Goal: Check status: Check status

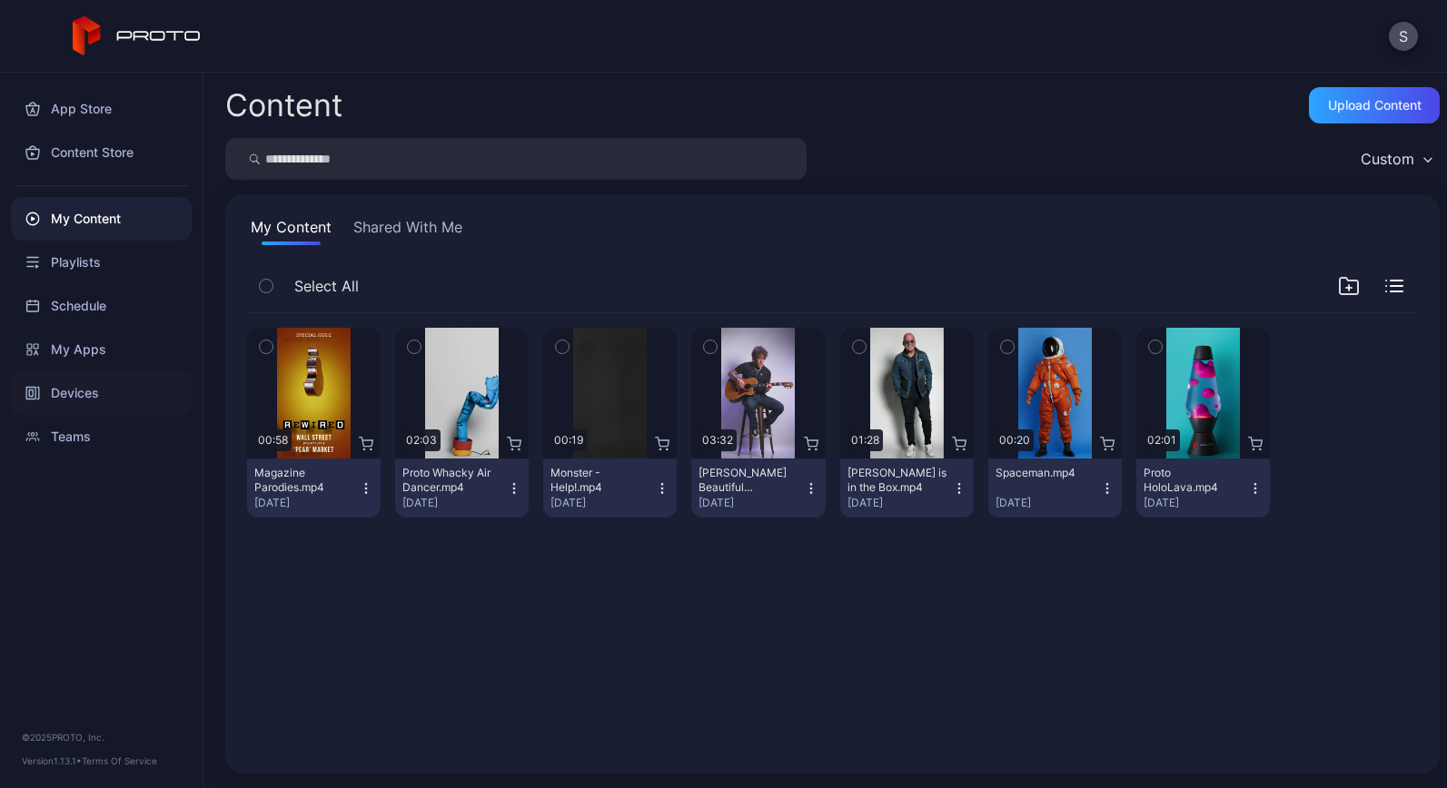
click at [86, 402] on div "Devices" at bounding box center [101, 394] width 181 height 44
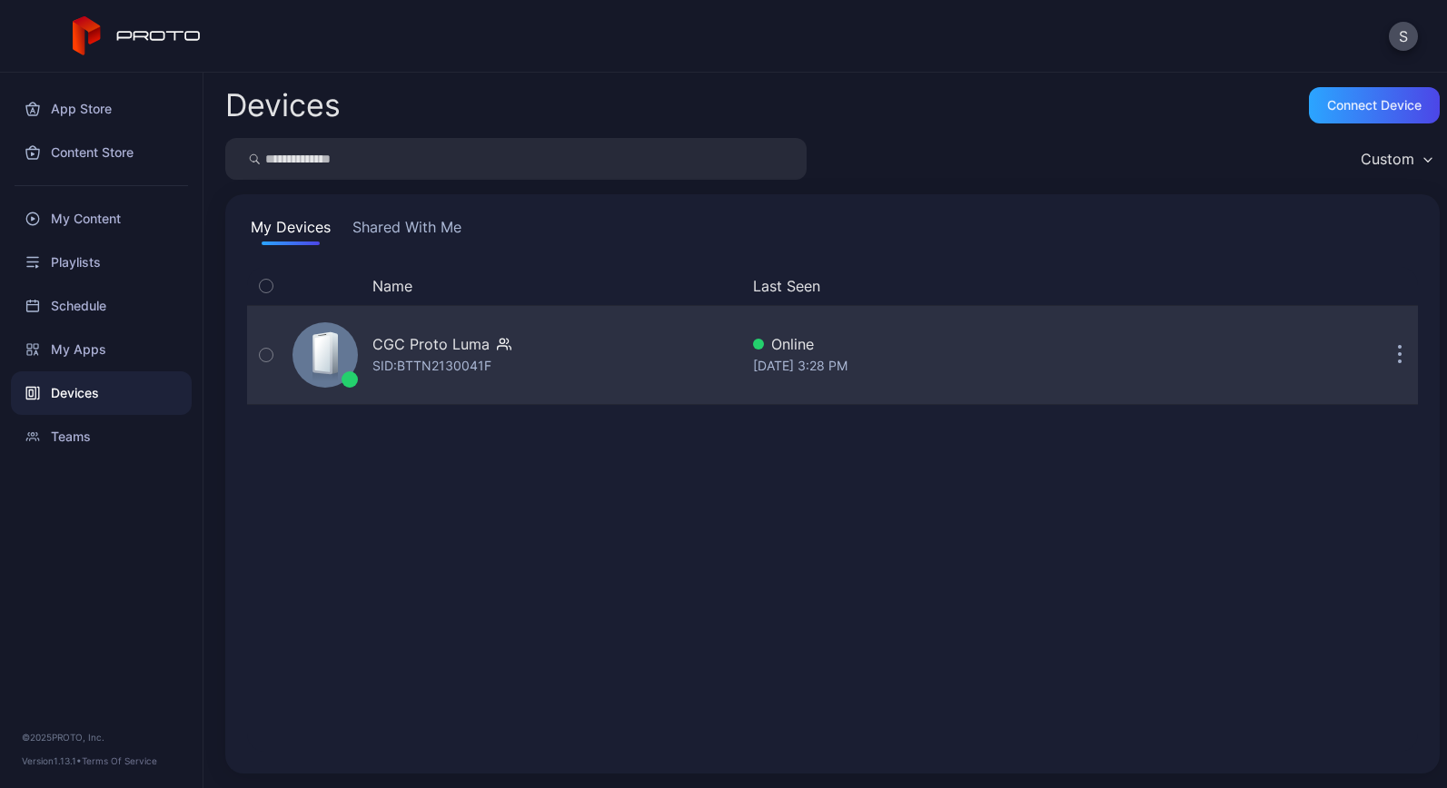
click at [464, 392] on div "CGC Proto [PERSON_NAME]: BTTN2130041F" at bounding box center [511, 355] width 453 height 91
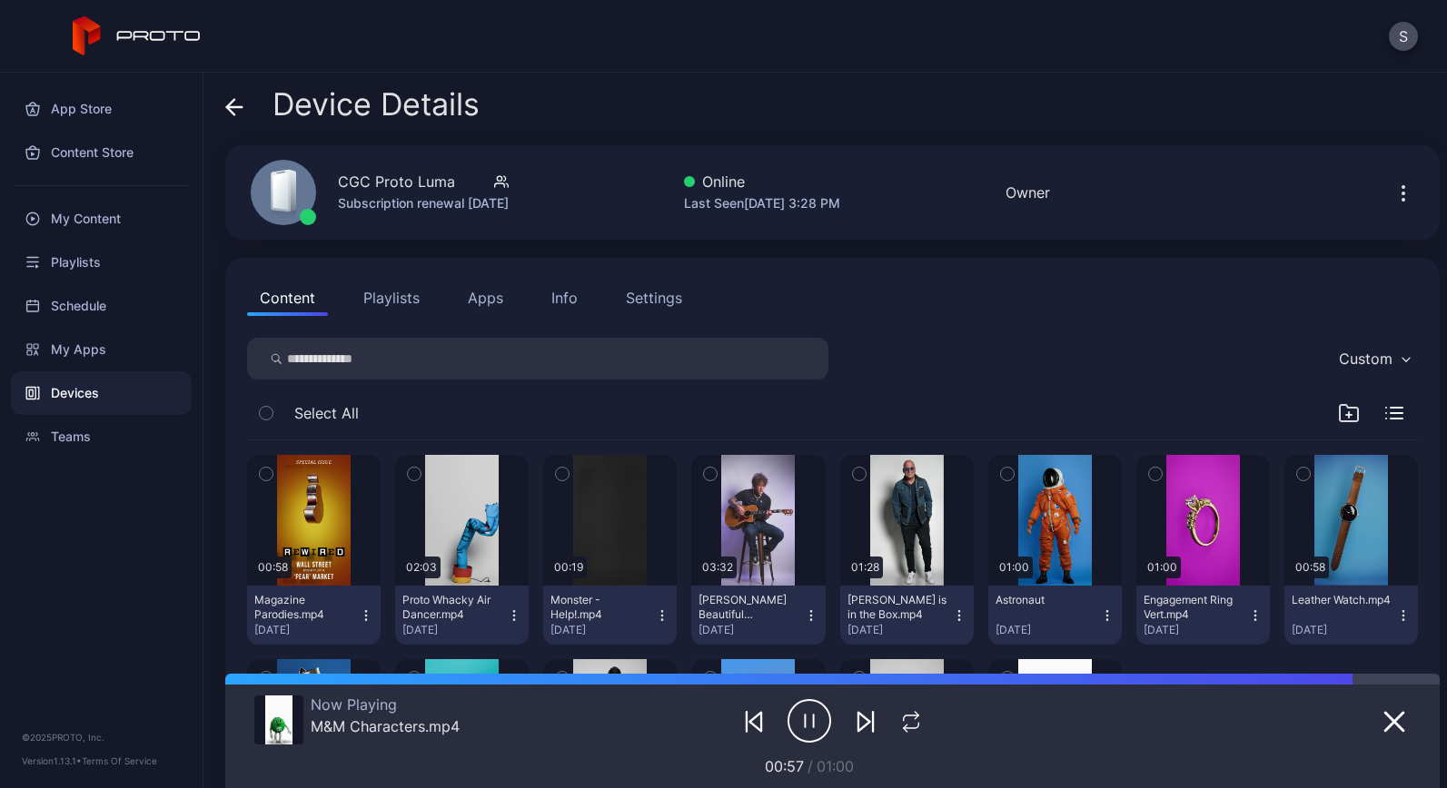
click at [562, 302] on div "Info" at bounding box center [564, 298] width 26 height 22
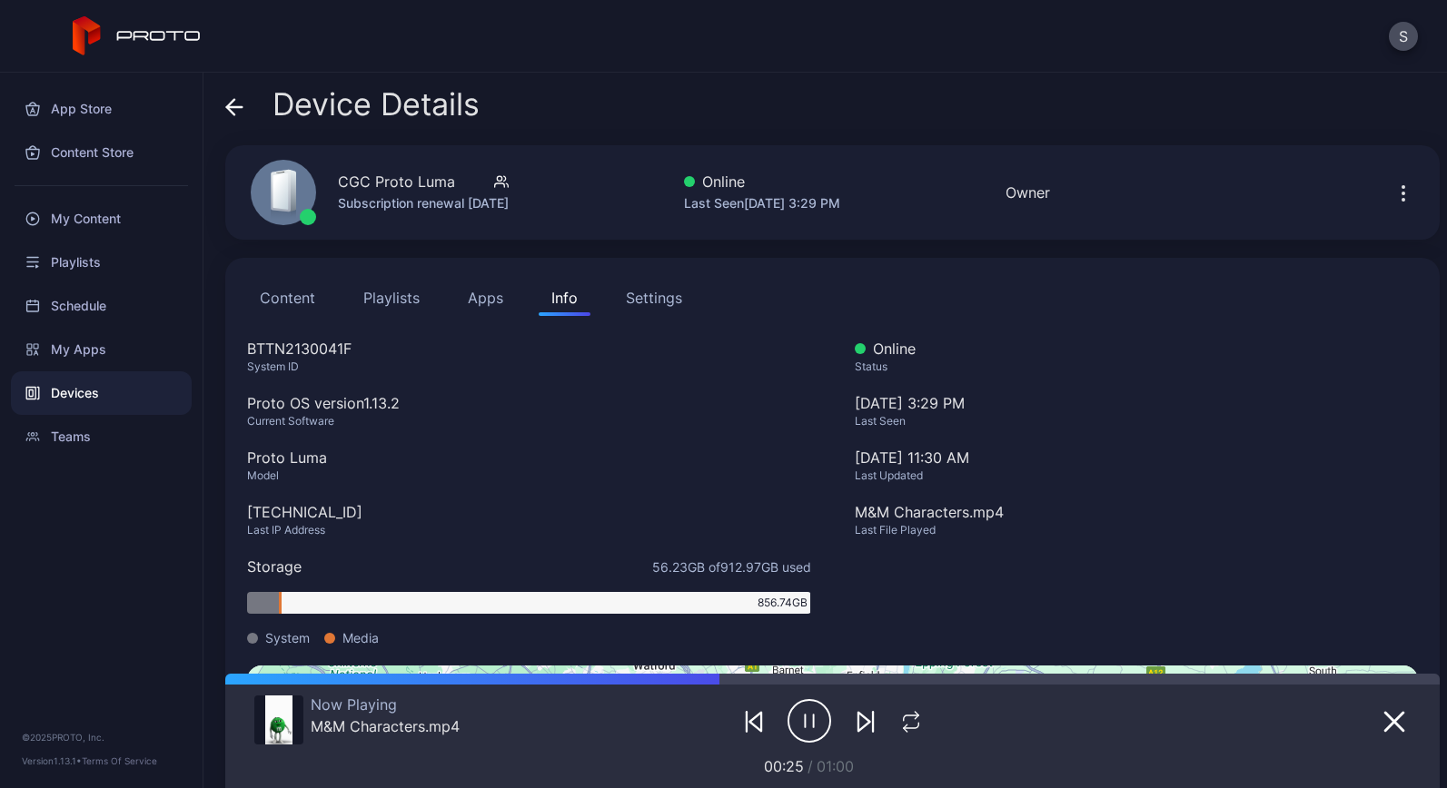
click at [658, 294] on div "Settings" at bounding box center [654, 298] width 56 height 22
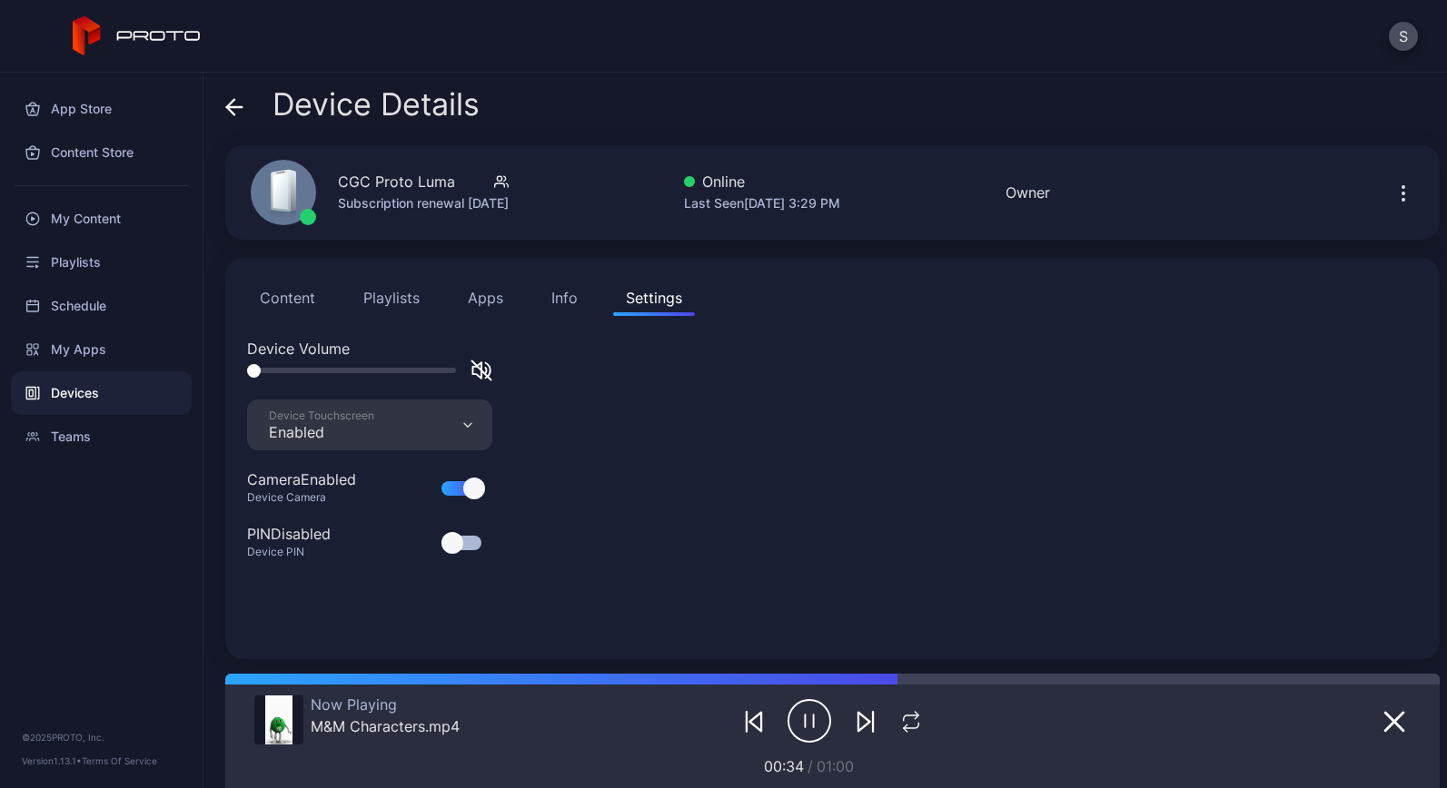
click at [562, 294] on div "Info" at bounding box center [564, 298] width 26 height 22
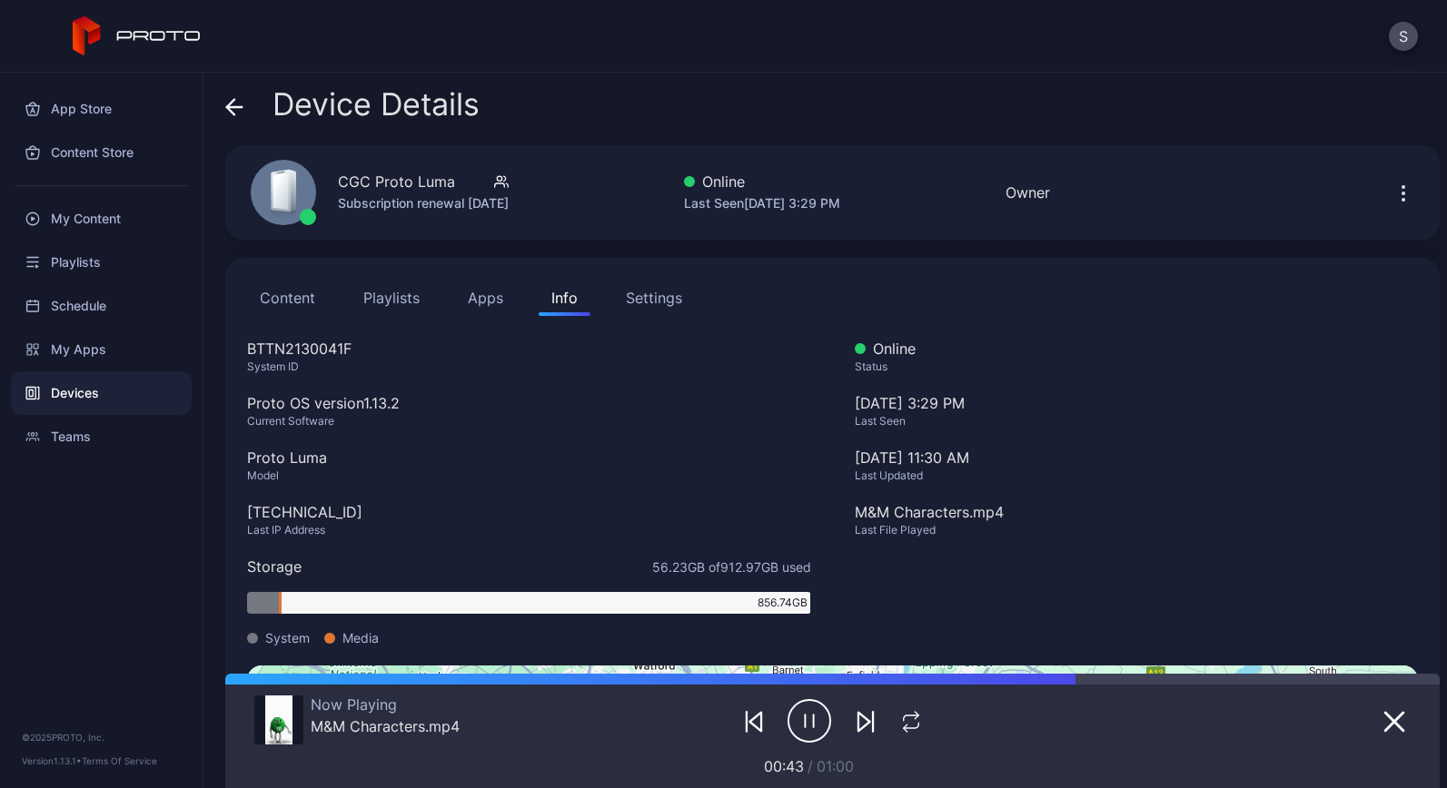
click at [489, 296] on button "Apps" at bounding box center [485, 298] width 61 height 36
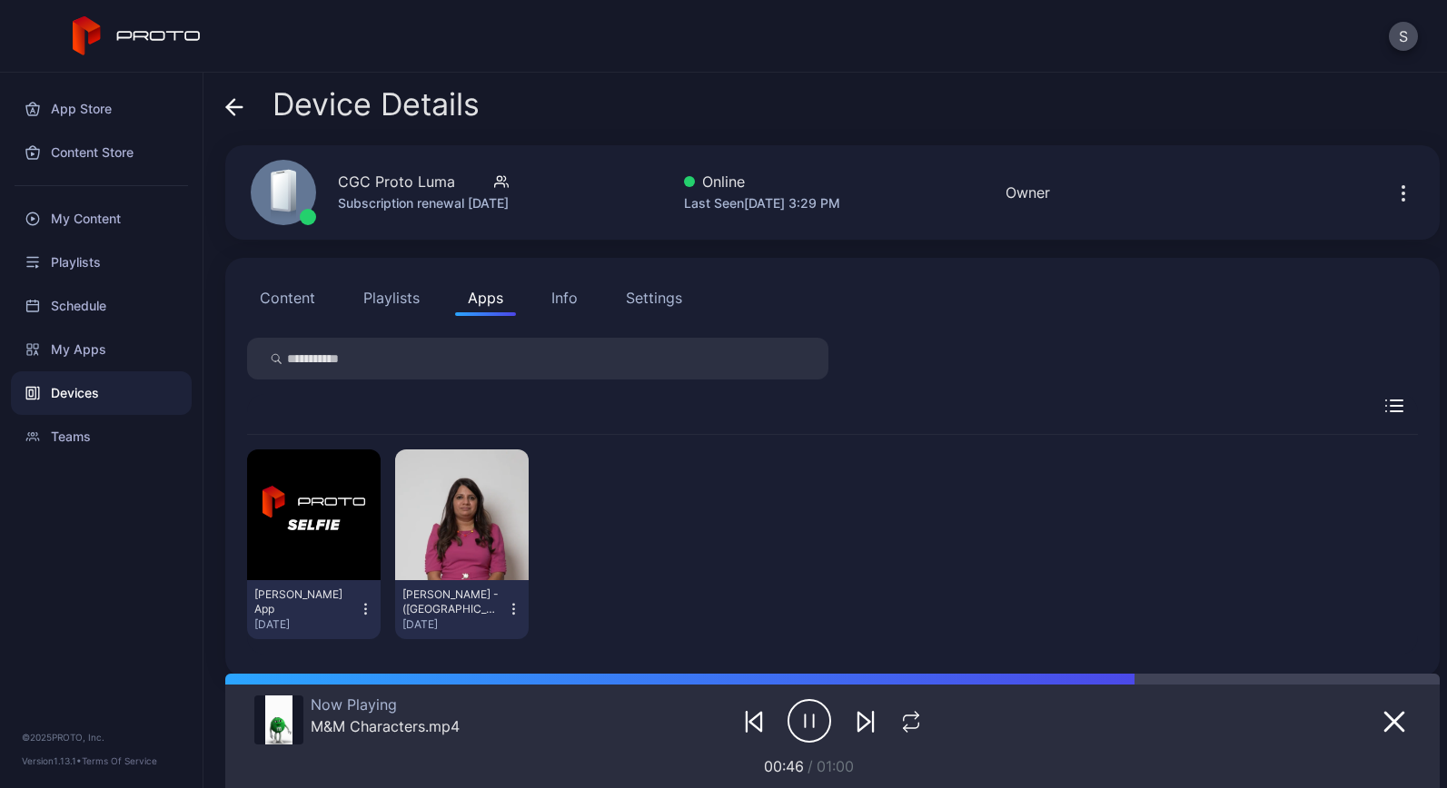
click at [398, 300] on button "Playlists" at bounding box center [392, 298] width 82 height 36
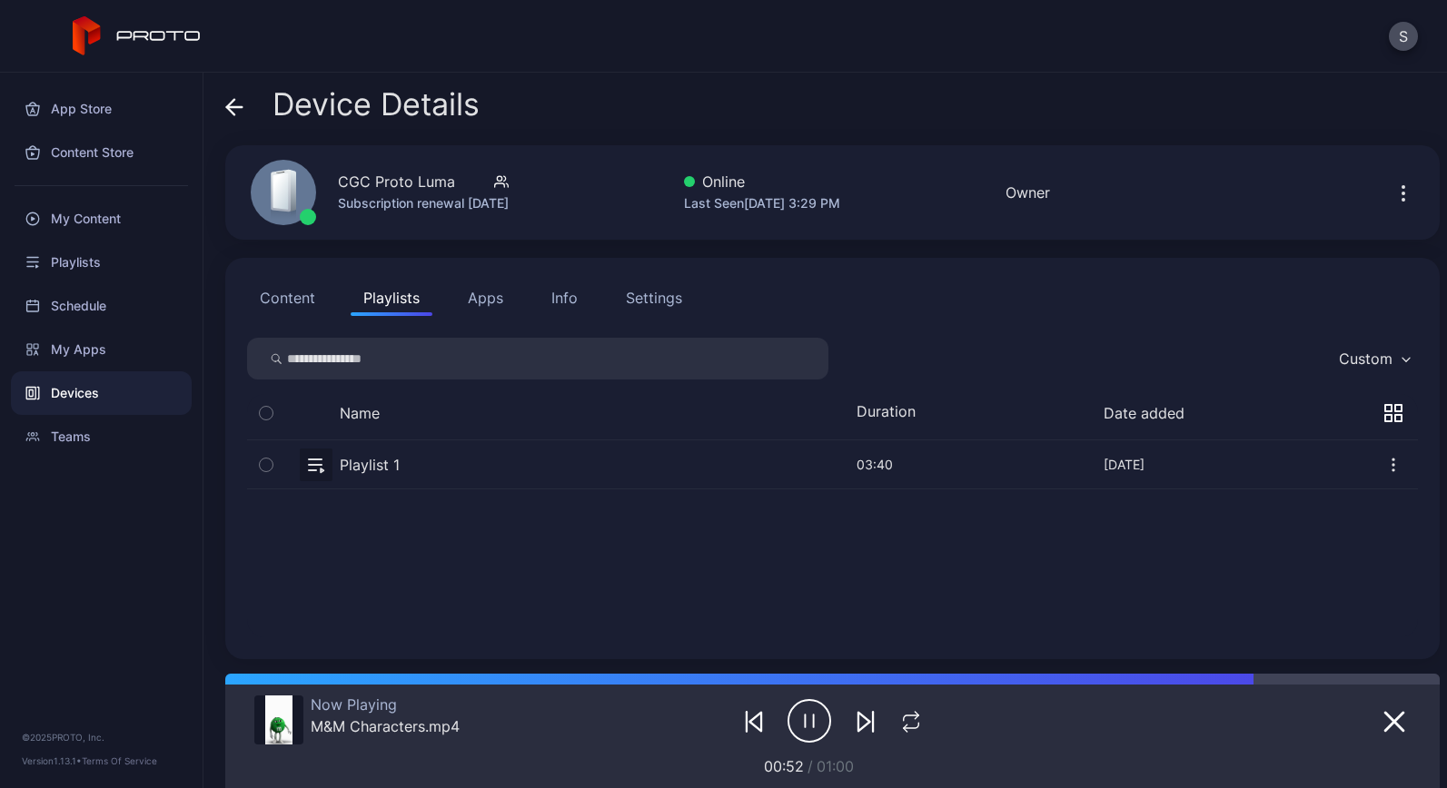
click at [1393, 192] on icon "button" at bounding box center [1404, 194] width 22 height 22
click at [1281, 84] on div "Device Details CGC Proto Luma Subscription renewal [DATE] Online Last Seen [DAT…" at bounding box center [825, 431] width 1244 height 716
click at [1393, 183] on icon "button" at bounding box center [1404, 194] width 22 height 22
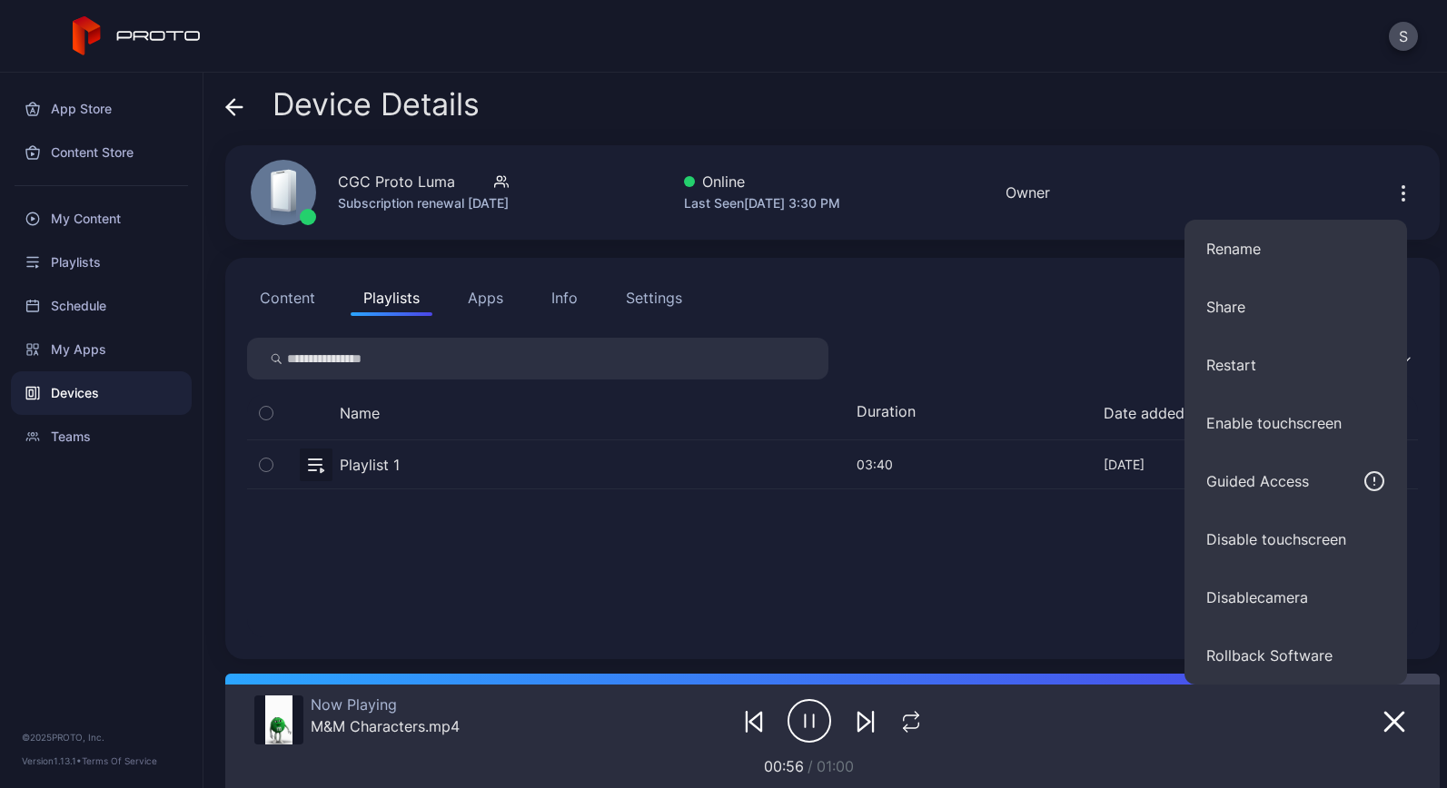
click at [1101, 116] on div "Device Details" at bounding box center [832, 109] width 1215 height 44
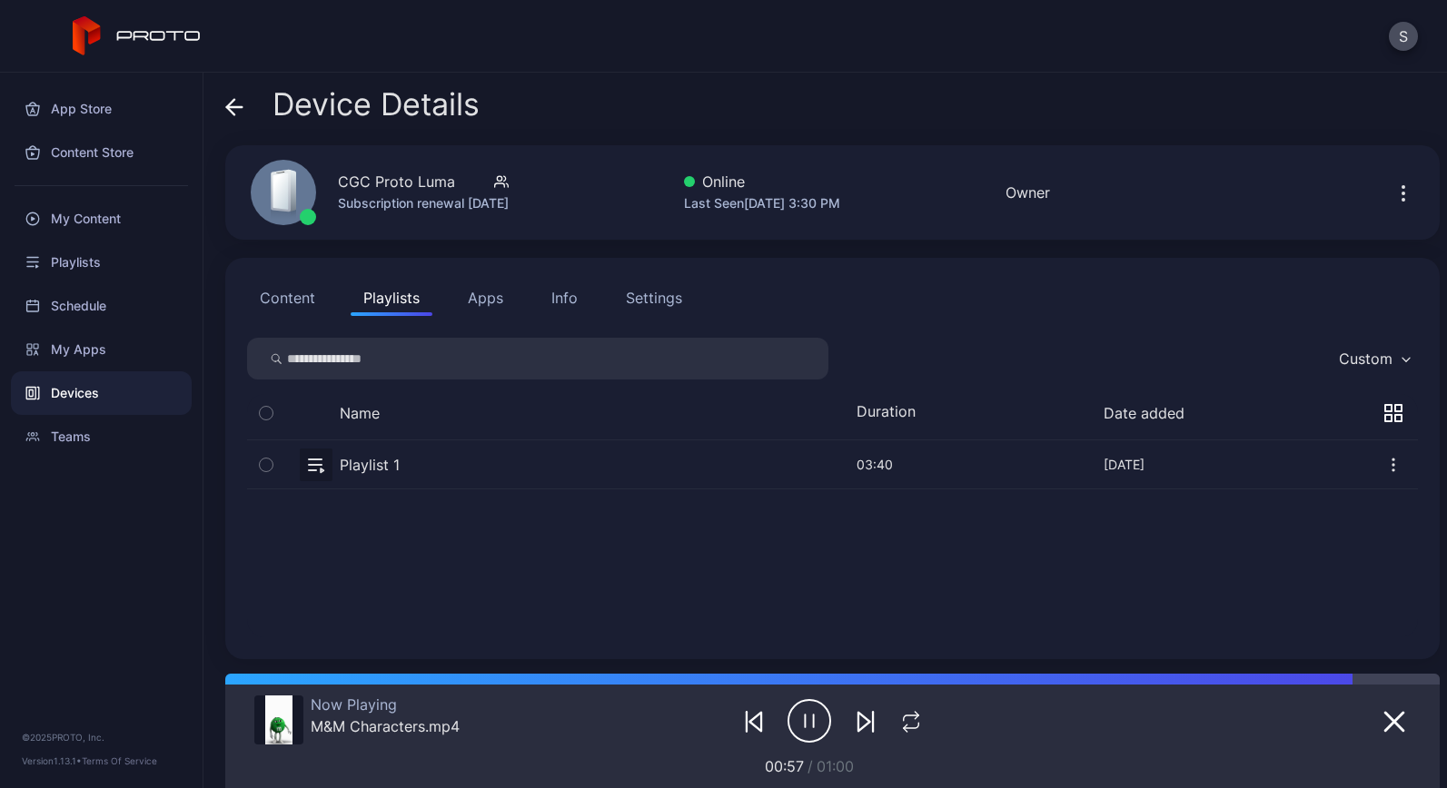
click at [736, 186] on div "Online" at bounding box center [762, 182] width 156 height 22
click at [501, 179] on icon "button" at bounding box center [499, 178] width 5 height 5
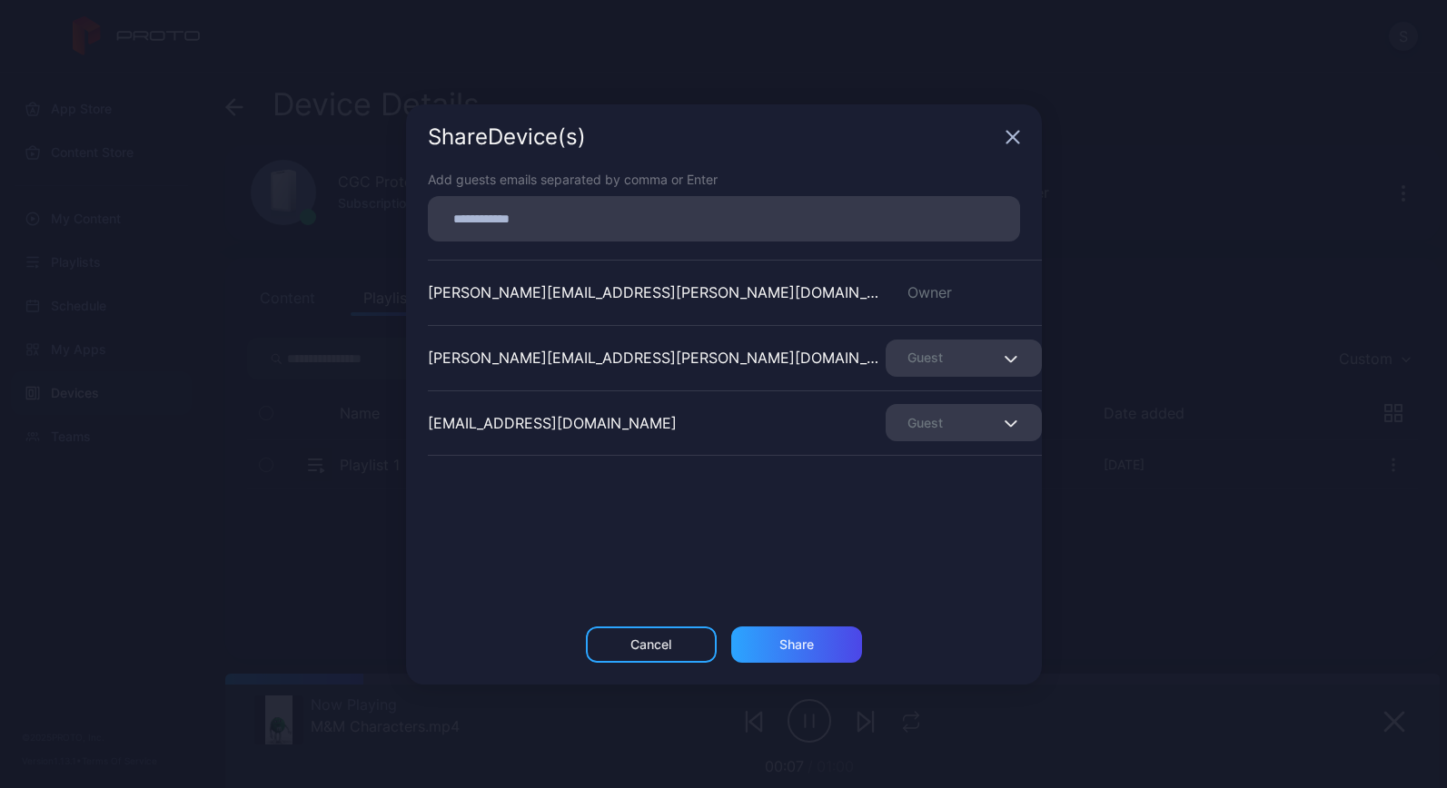
click at [1009, 141] on icon "button" at bounding box center [1012, 137] width 12 height 12
